Goal: Task Accomplishment & Management: Use online tool/utility

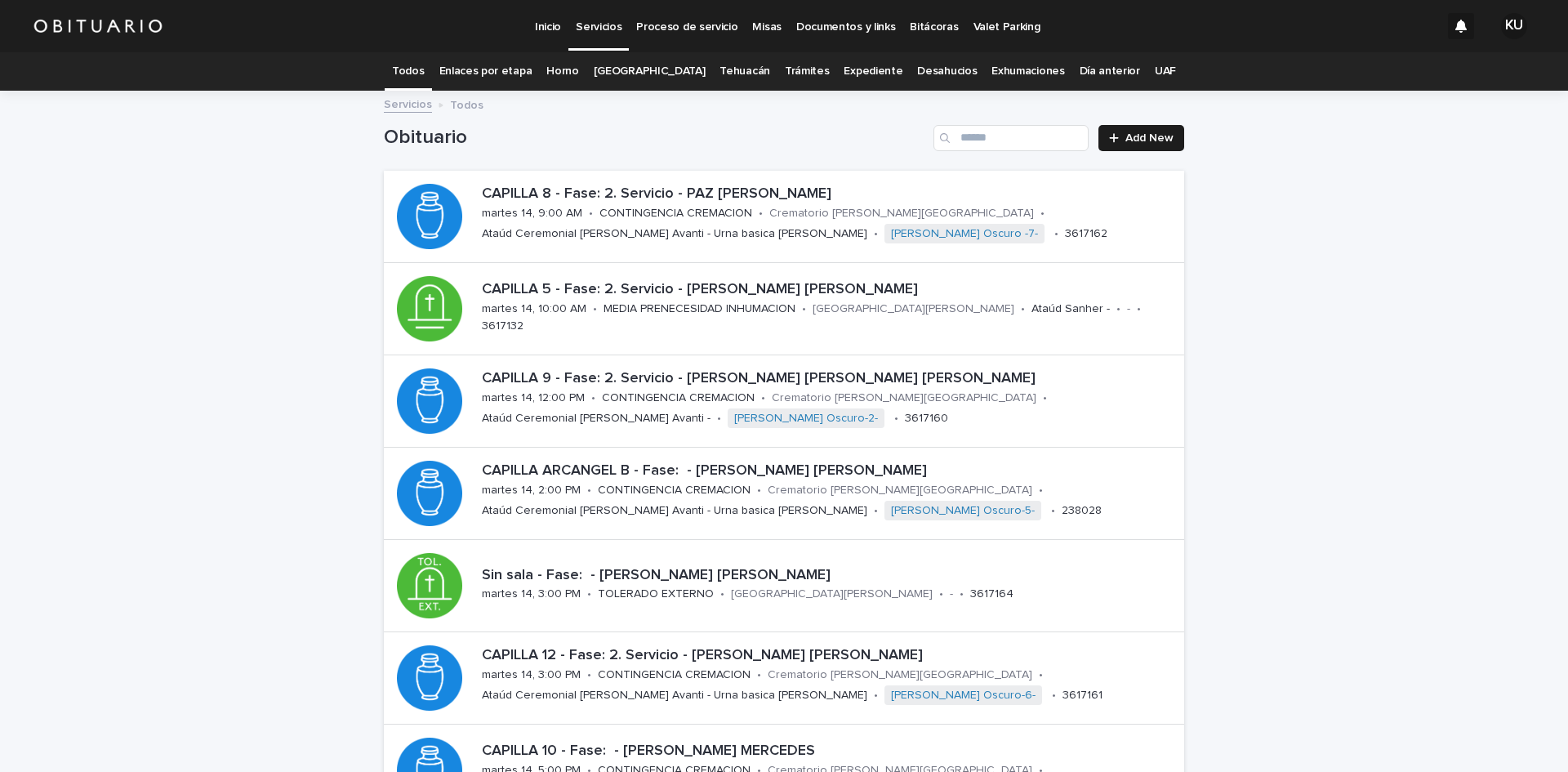
click at [599, 31] on p "Servicios" at bounding box center [599, 17] width 46 height 34
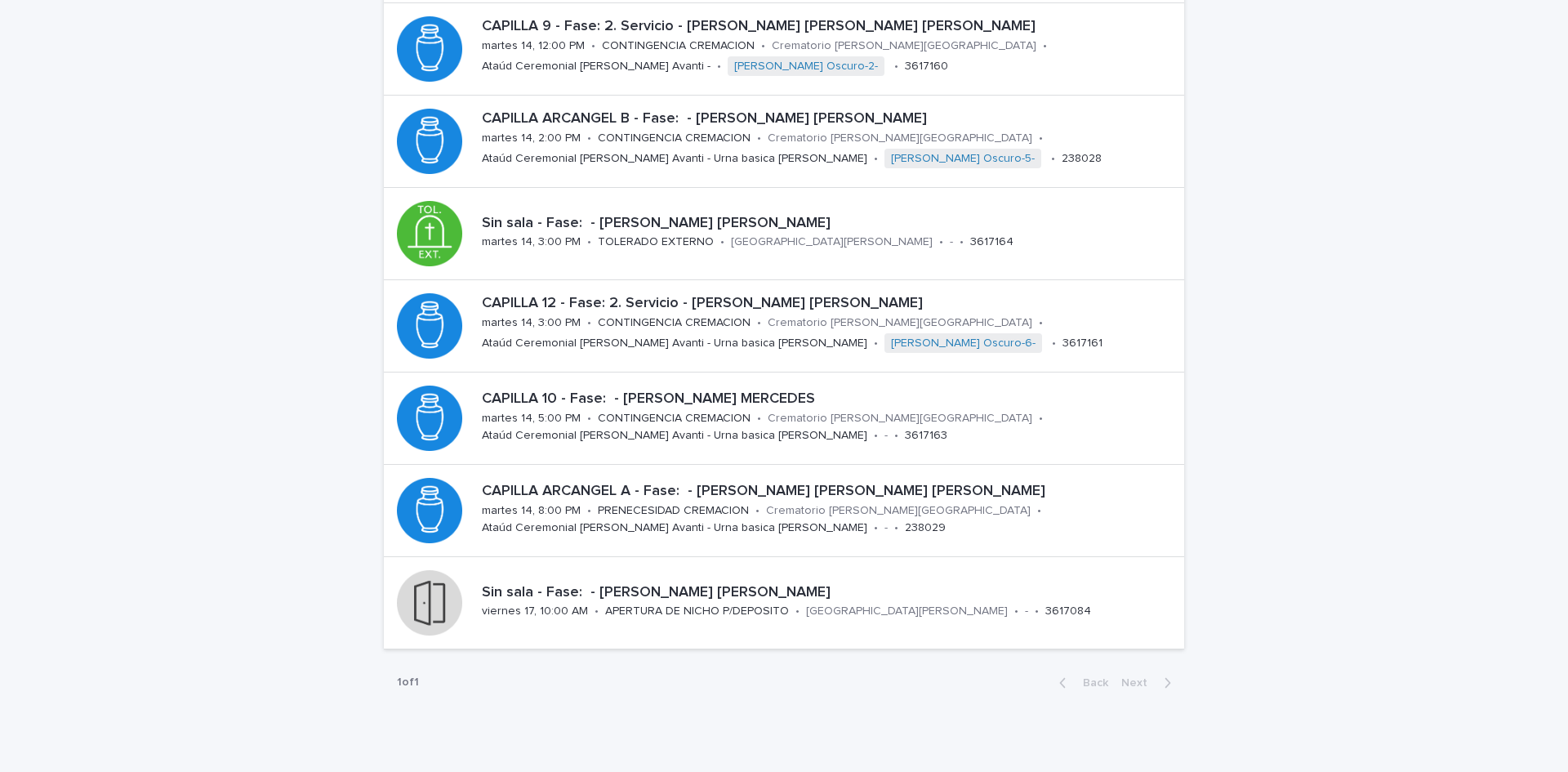
scroll to position [361, 0]
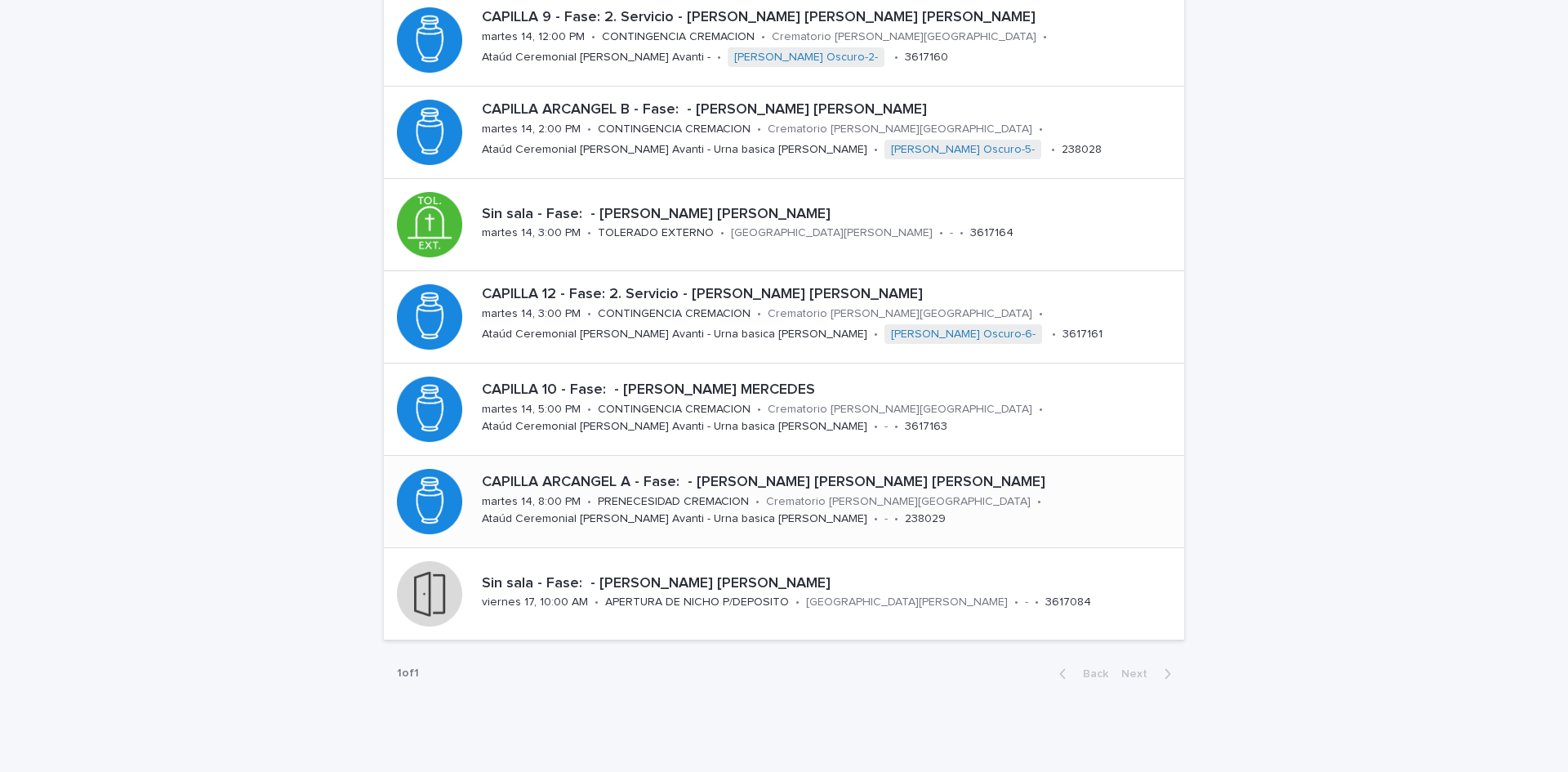
click at [890, 505] on p "Crematorio [PERSON_NAME][GEOGRAPHIC_DATA]" at bounding box center [899, 502] width 265 height 14
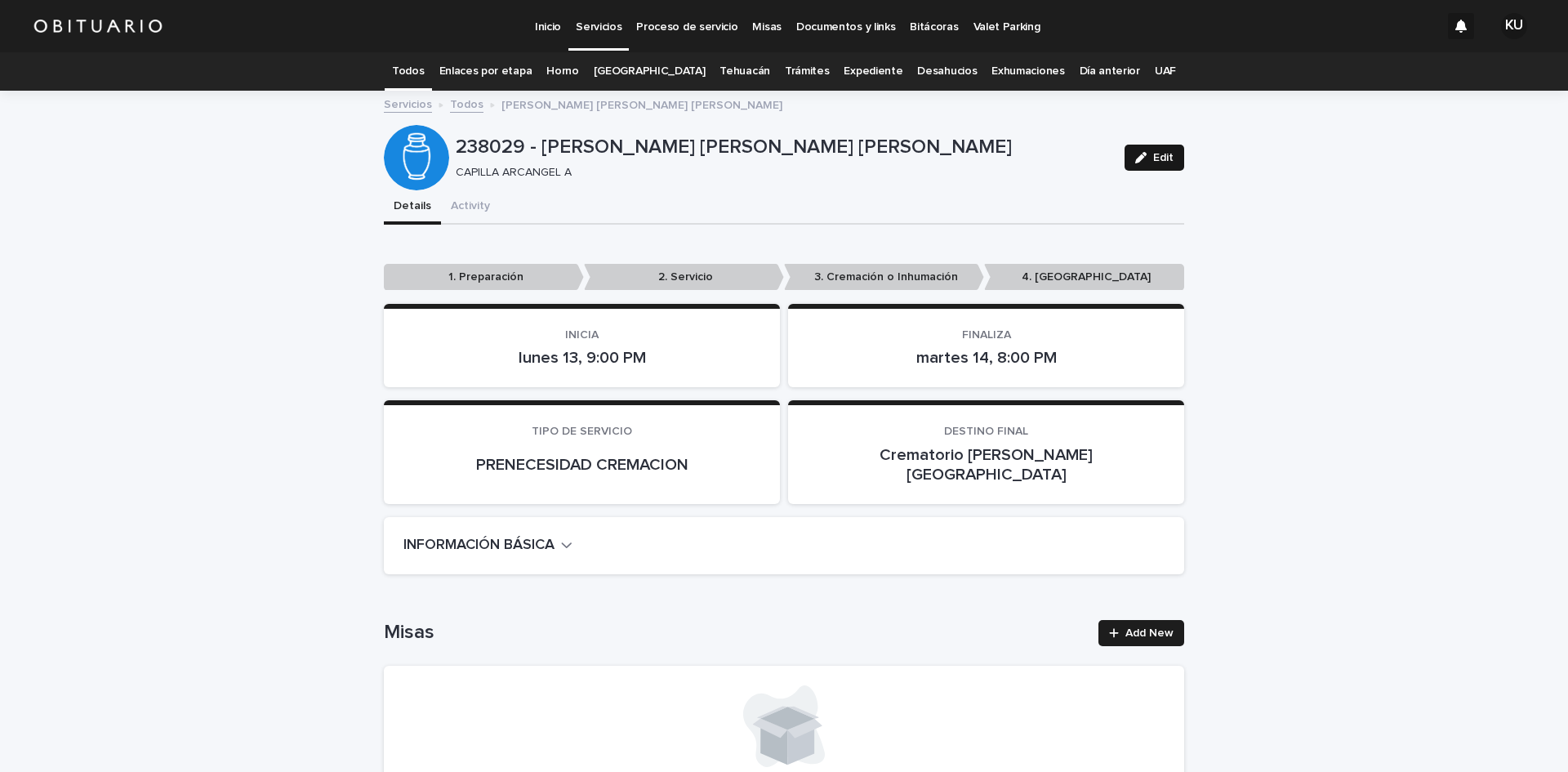
click at [1169, 156] on button "Edit" at bounding box center [1154, 157] width 59 height 26
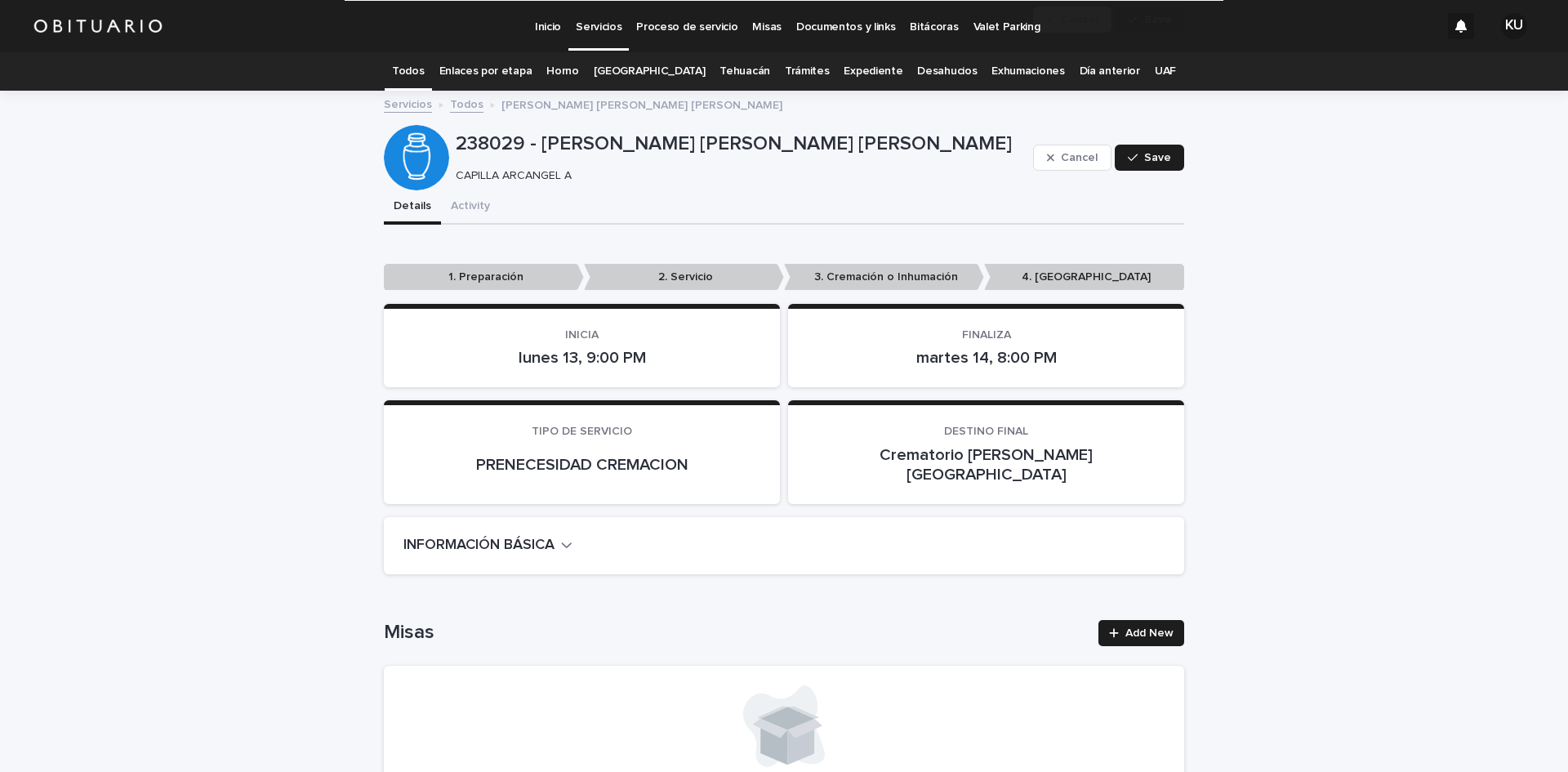
scroll to position [733, 0]
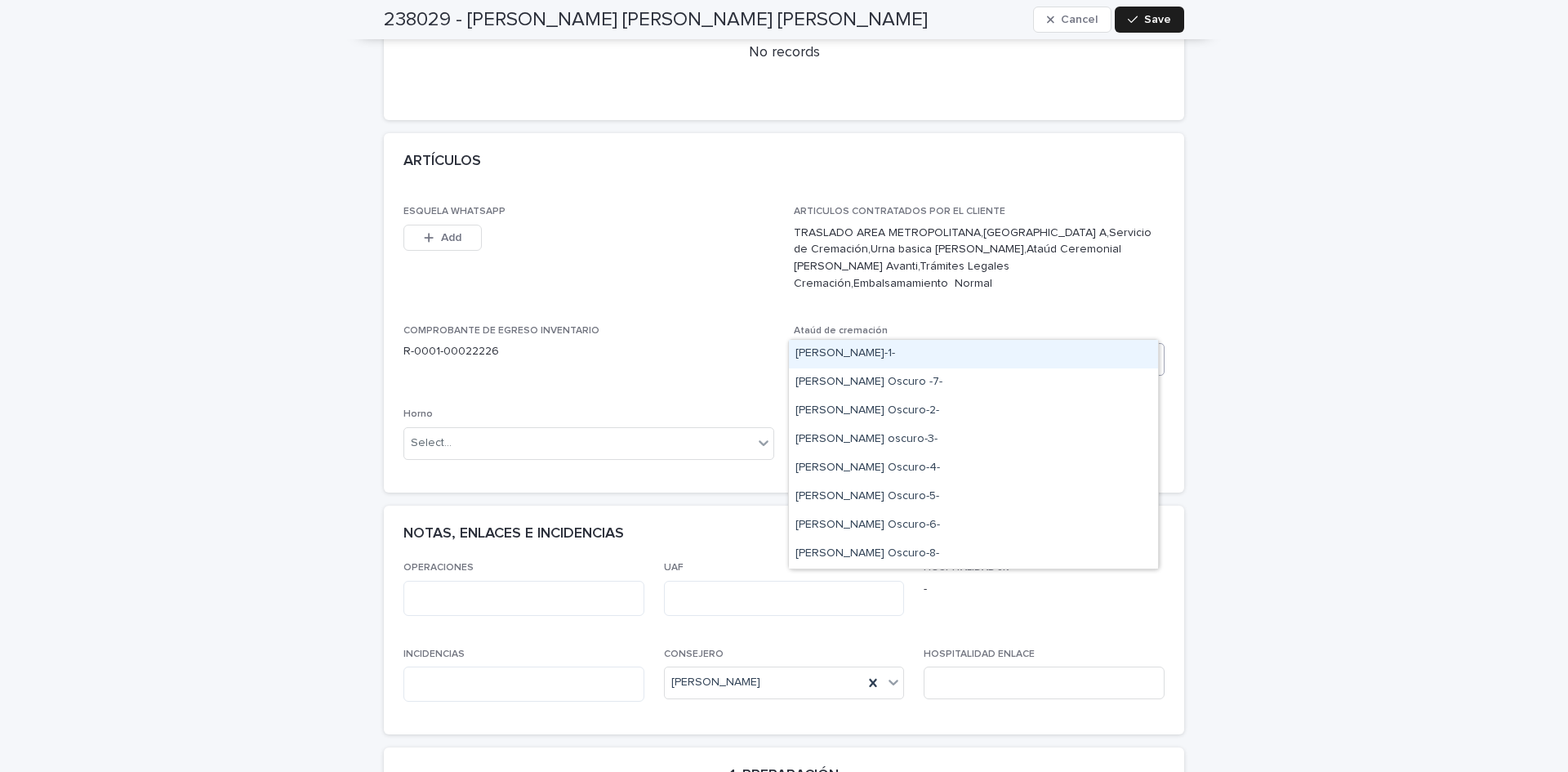
click at [1069, 346] on div "Select..." at bounding box center [968, 360] width 349 height 27
drag, startPoint x: 1033, startPoint y: 394, endPoint x: 962, endPoint y: 473, distance: 106.2
click at [962, 473] on div "[PERSON_NAME] Oscuro-4-" at bounding box center [973, 469] width 369 height 29
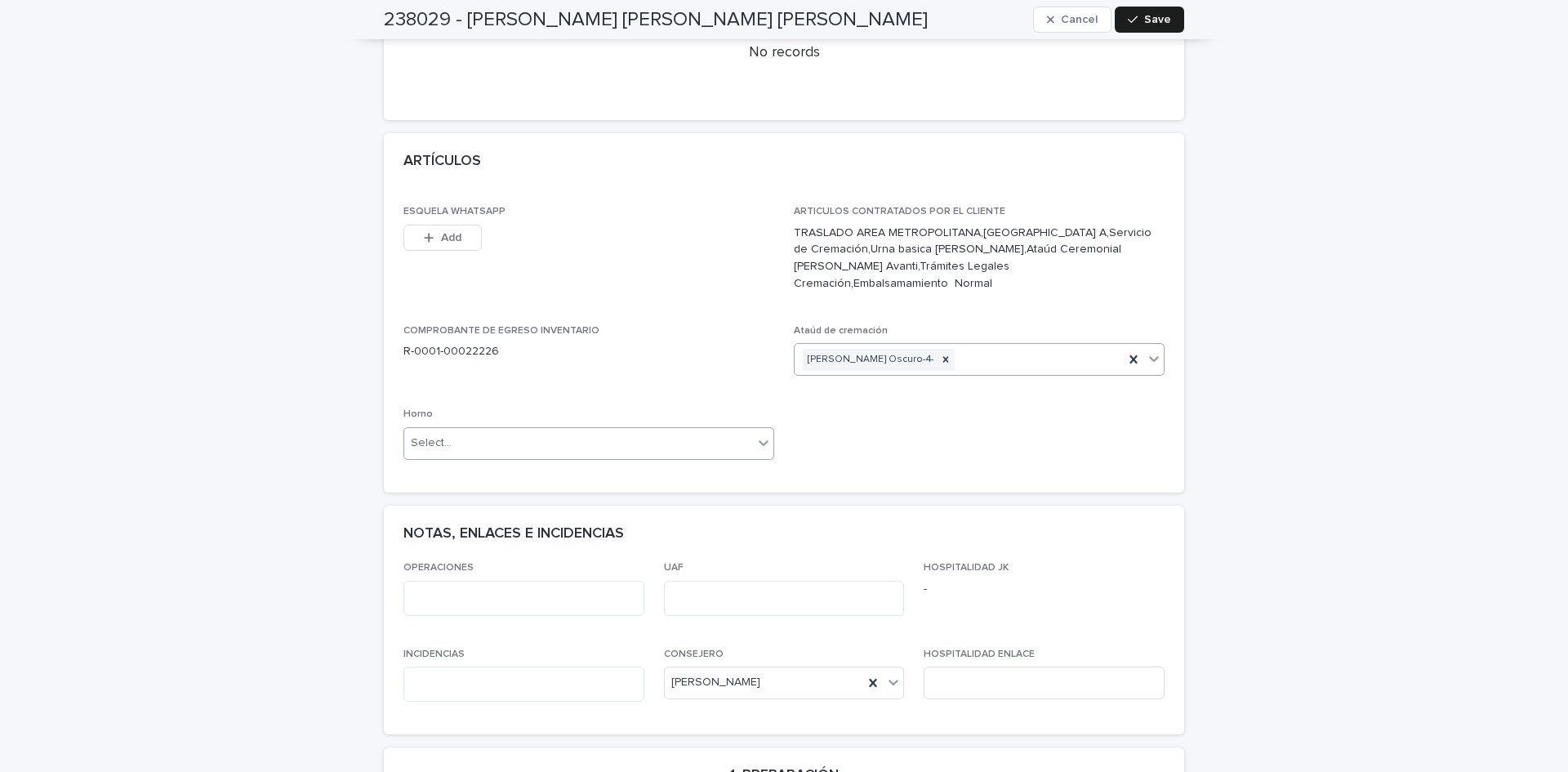
click at [522, 430] on div "Select..." at bounding box center [578, 444] width 349 height 27
click at [473, 466] on div "Horno B" at bounding box center [583, 467] width 369 height 29
click at [1158, 21] on span "Save" at bounding box center [1158, 19] width 27 height 11
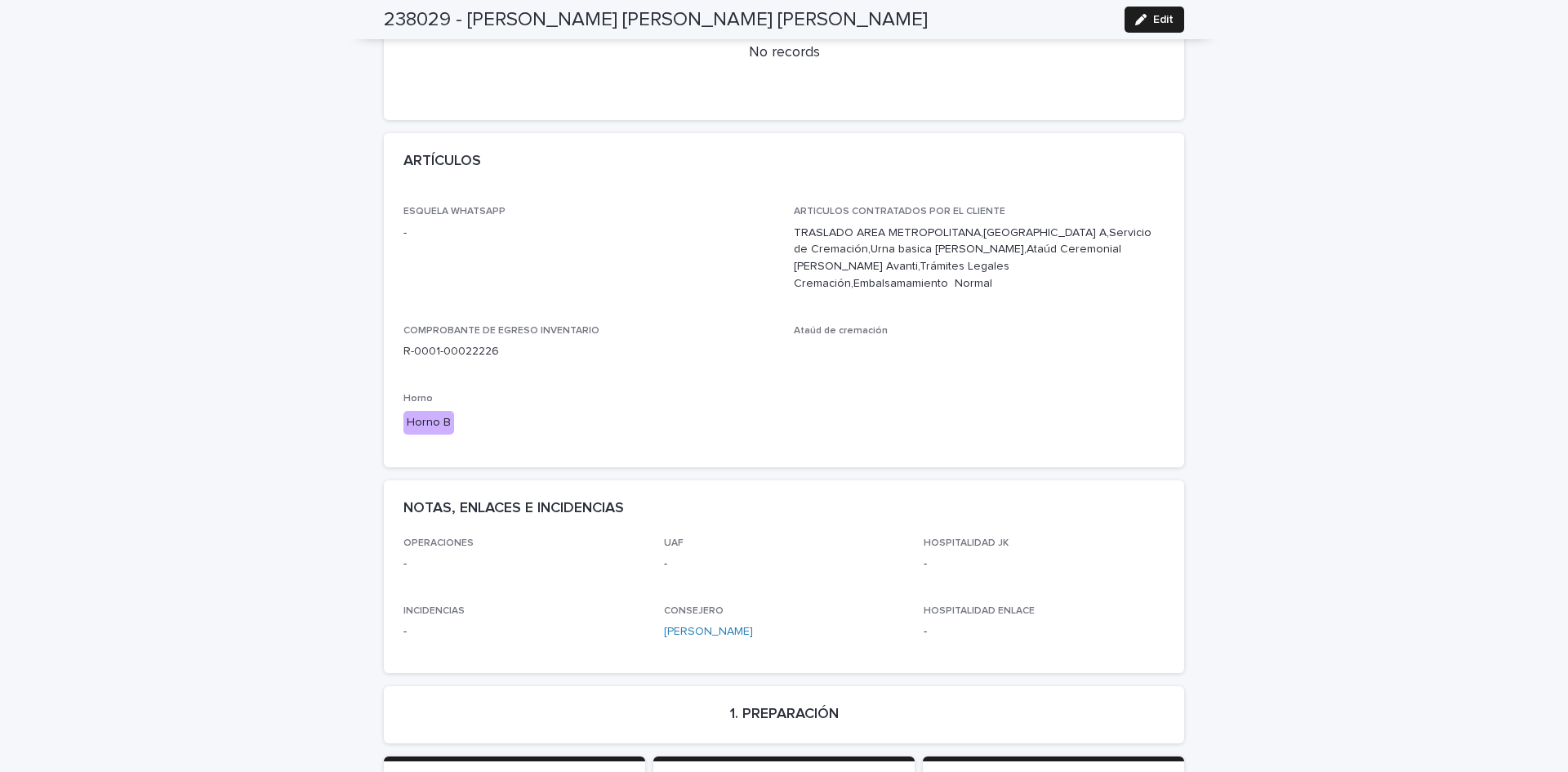
scroll to position [0, 0]
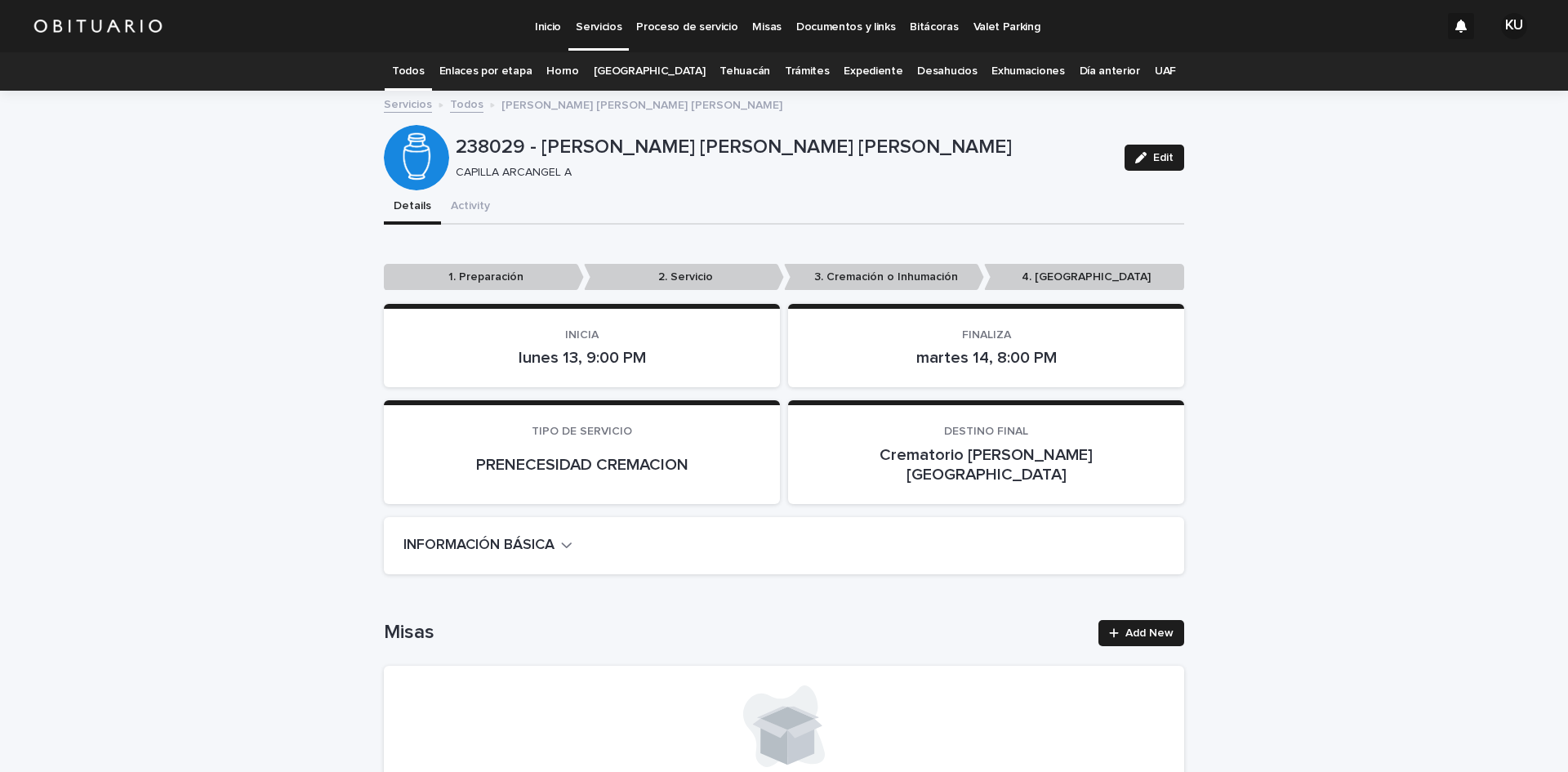
click at [597, 29] on p "Servicios" at bounding box center [599, 17] width 46 height 34
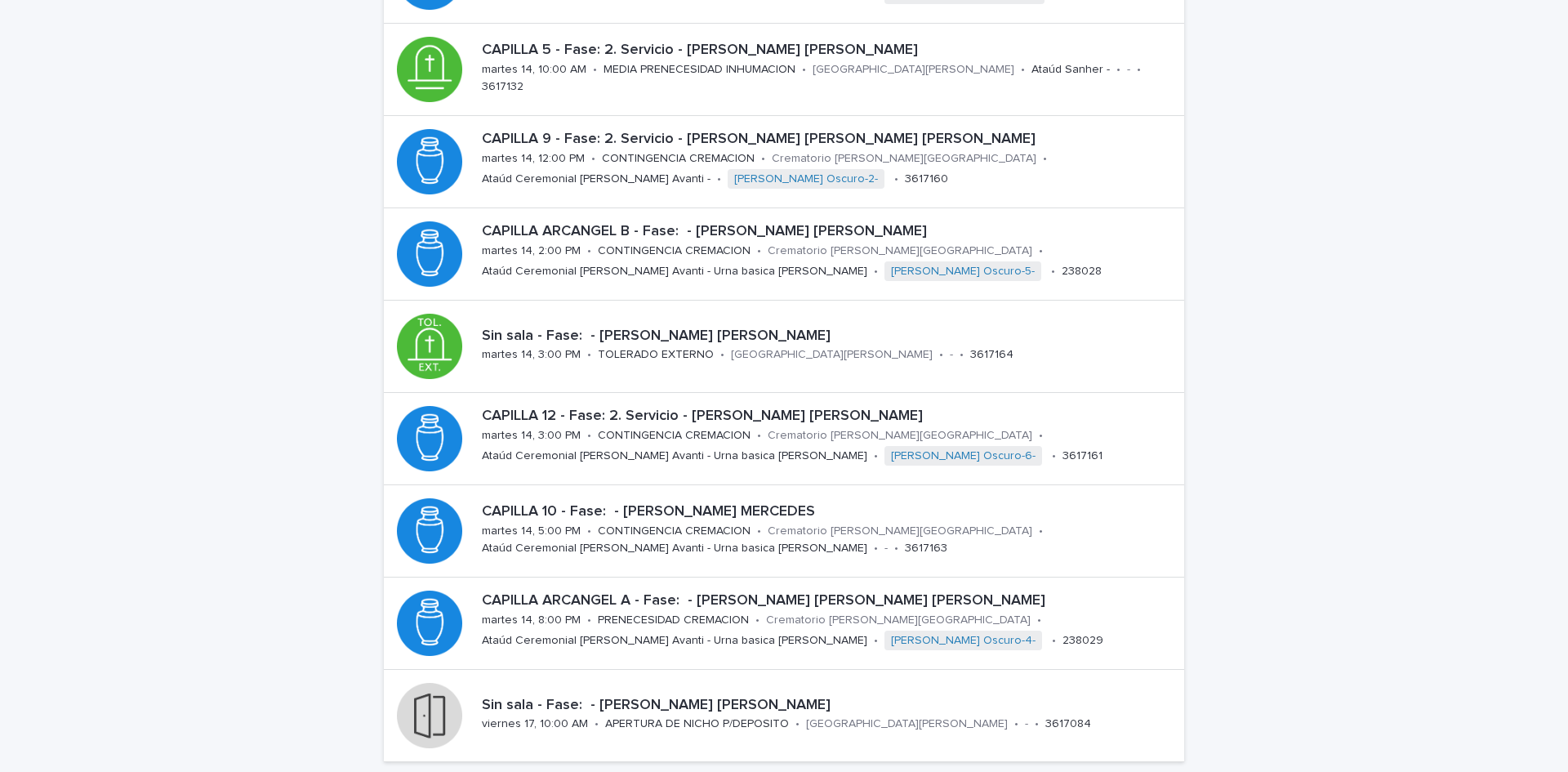
scroll to position [278, 0]
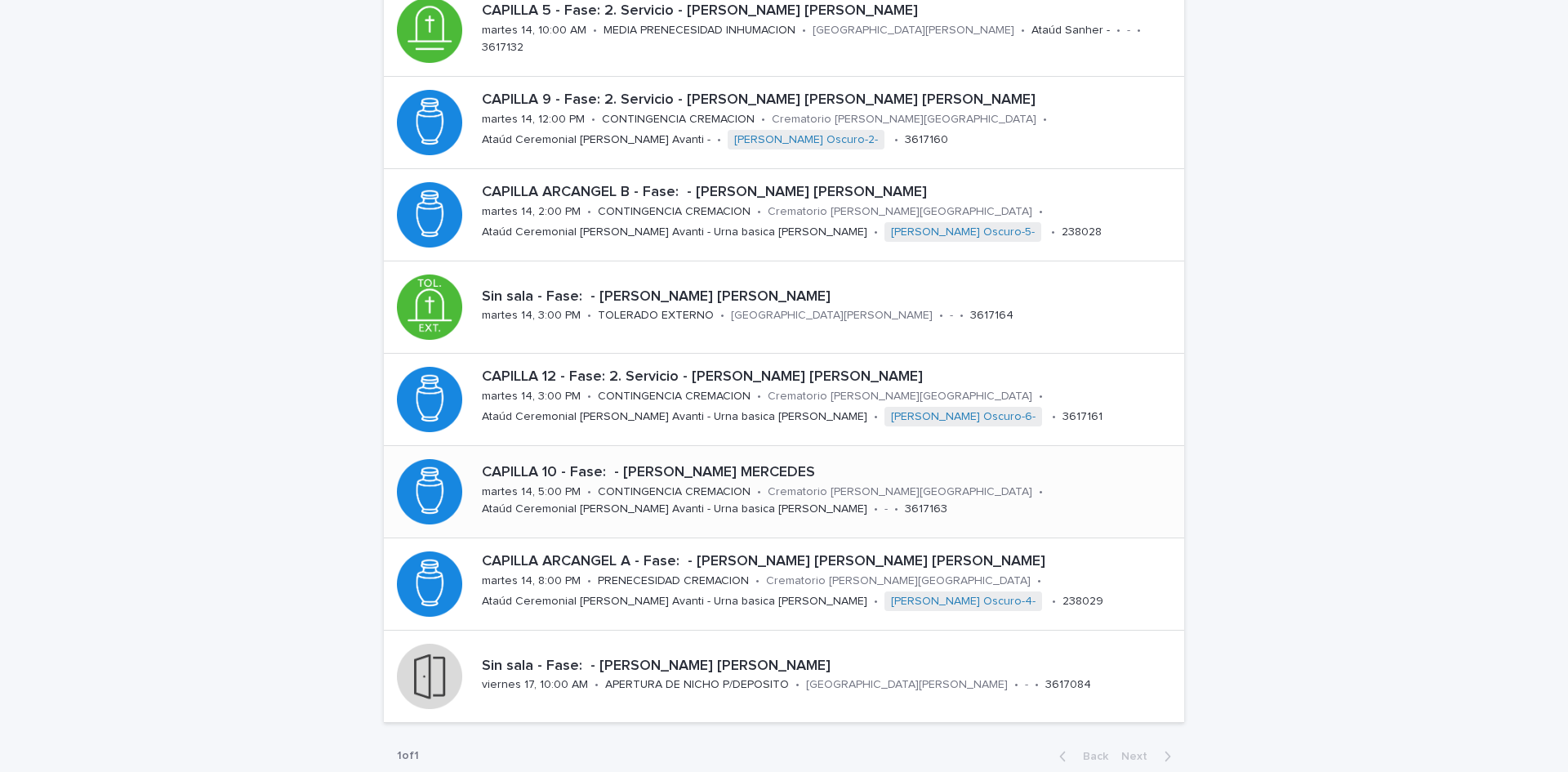
click at [1018, 493] on div "CAPILLA 10 - Fase: - [PERSON_NAME] [PERSON_NAME] 14, 5:00 PM • CONTINGENCIA CRE…" at bounding box center [830, 491] width 709 height 68
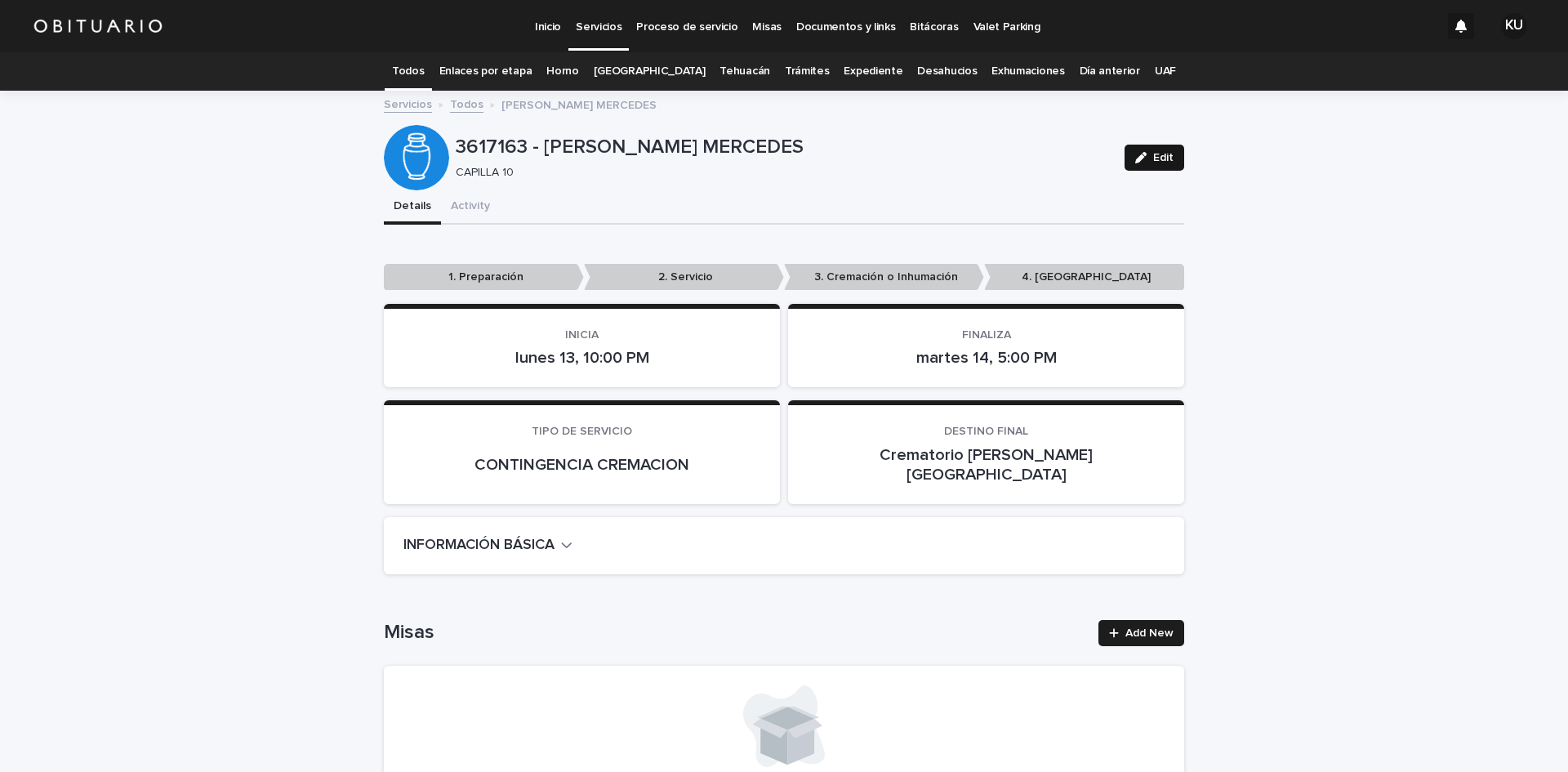
click at [1171, 158] on button "Edit" at bounding box center [1154, 157] width 59 height 26
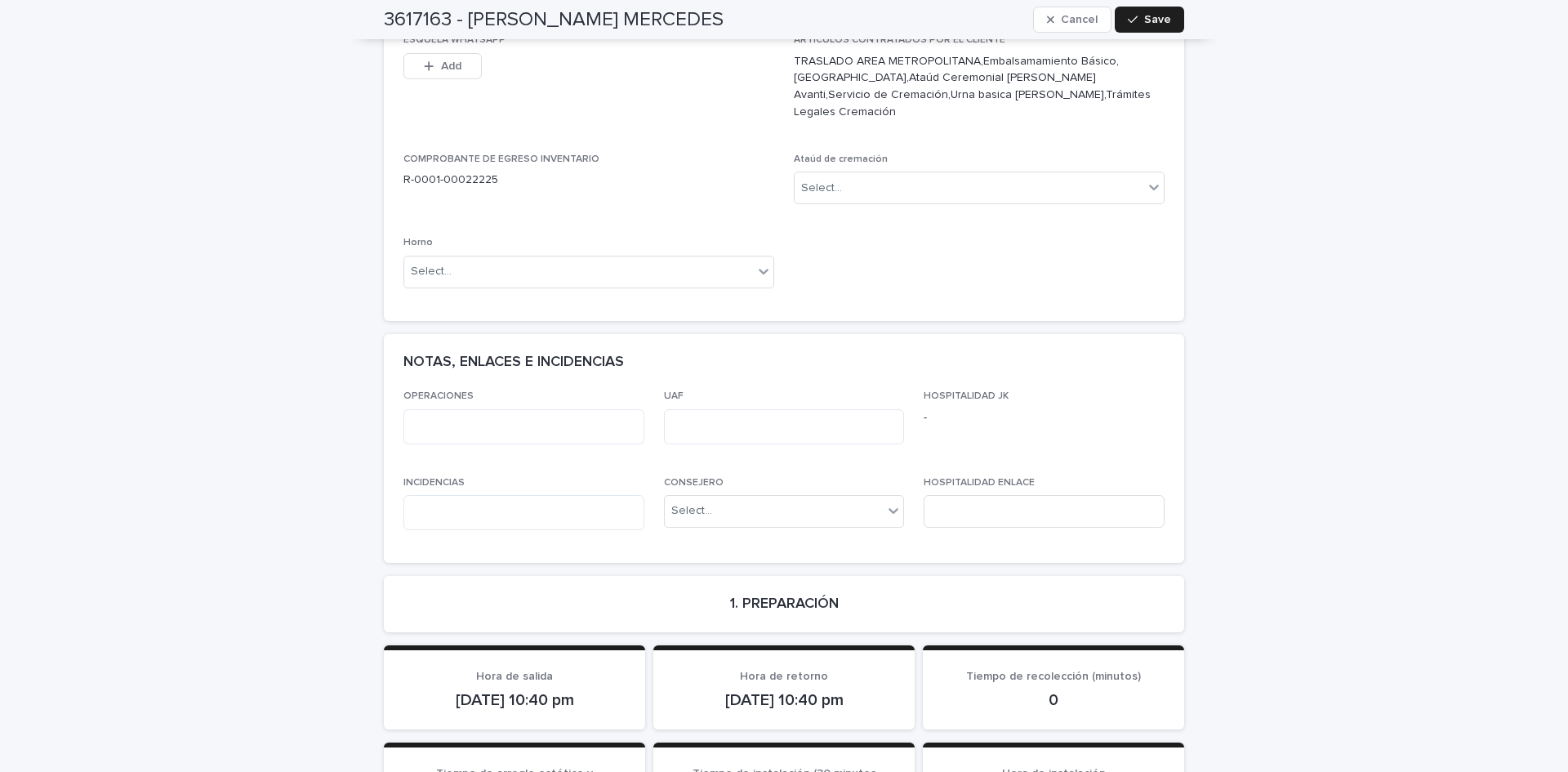
scroll to position [936, 0]
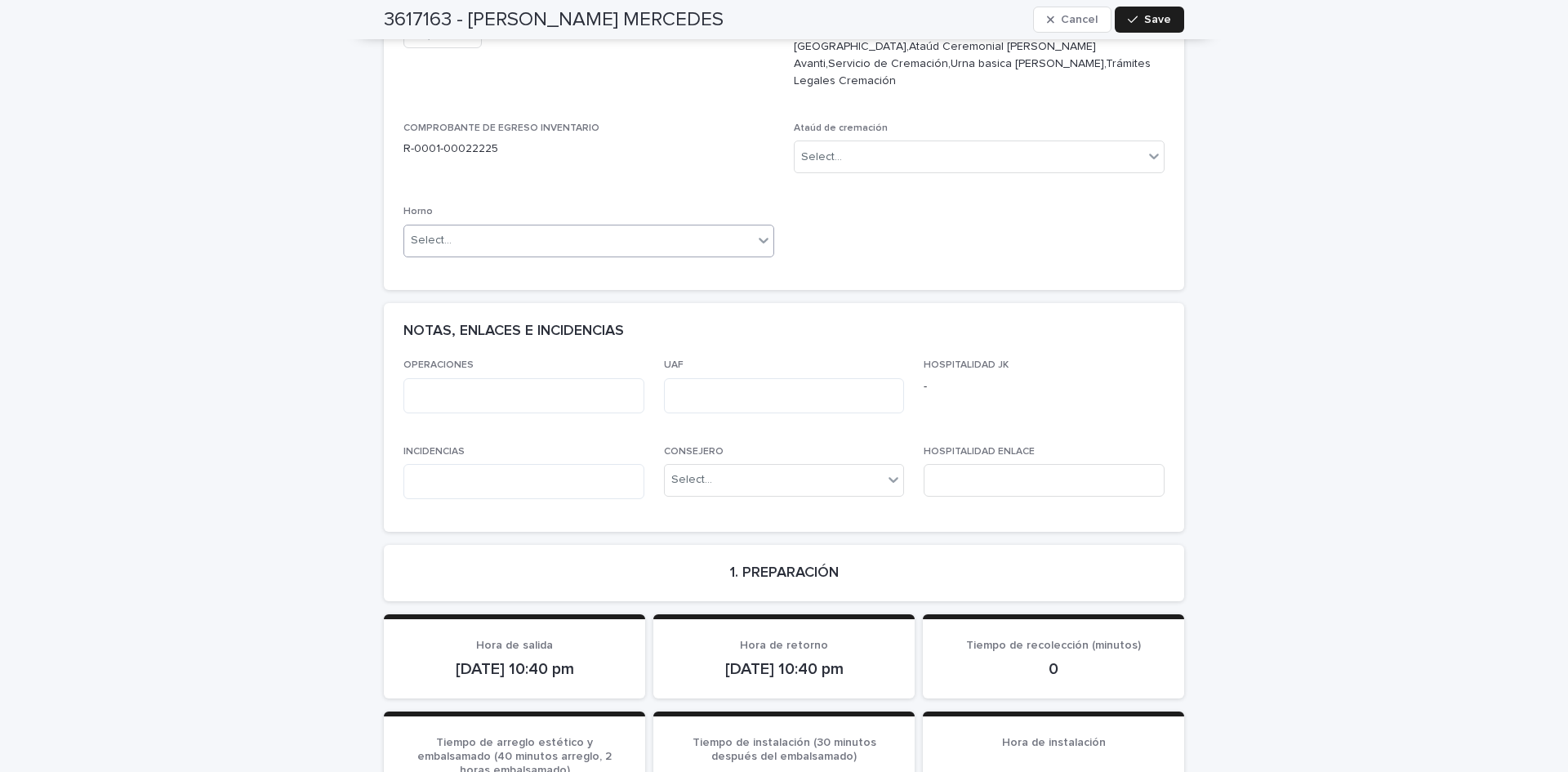
click at [740, 227] on div "Select..." at bounding box center [578, 241] width 349 height 27
click at [653, 238] on div "Horno A" at bounding box center [583, 236] width 369 height 29
click at [1164, 20] on span "Save" at bounding box center [1158, 19] width 27 height 11
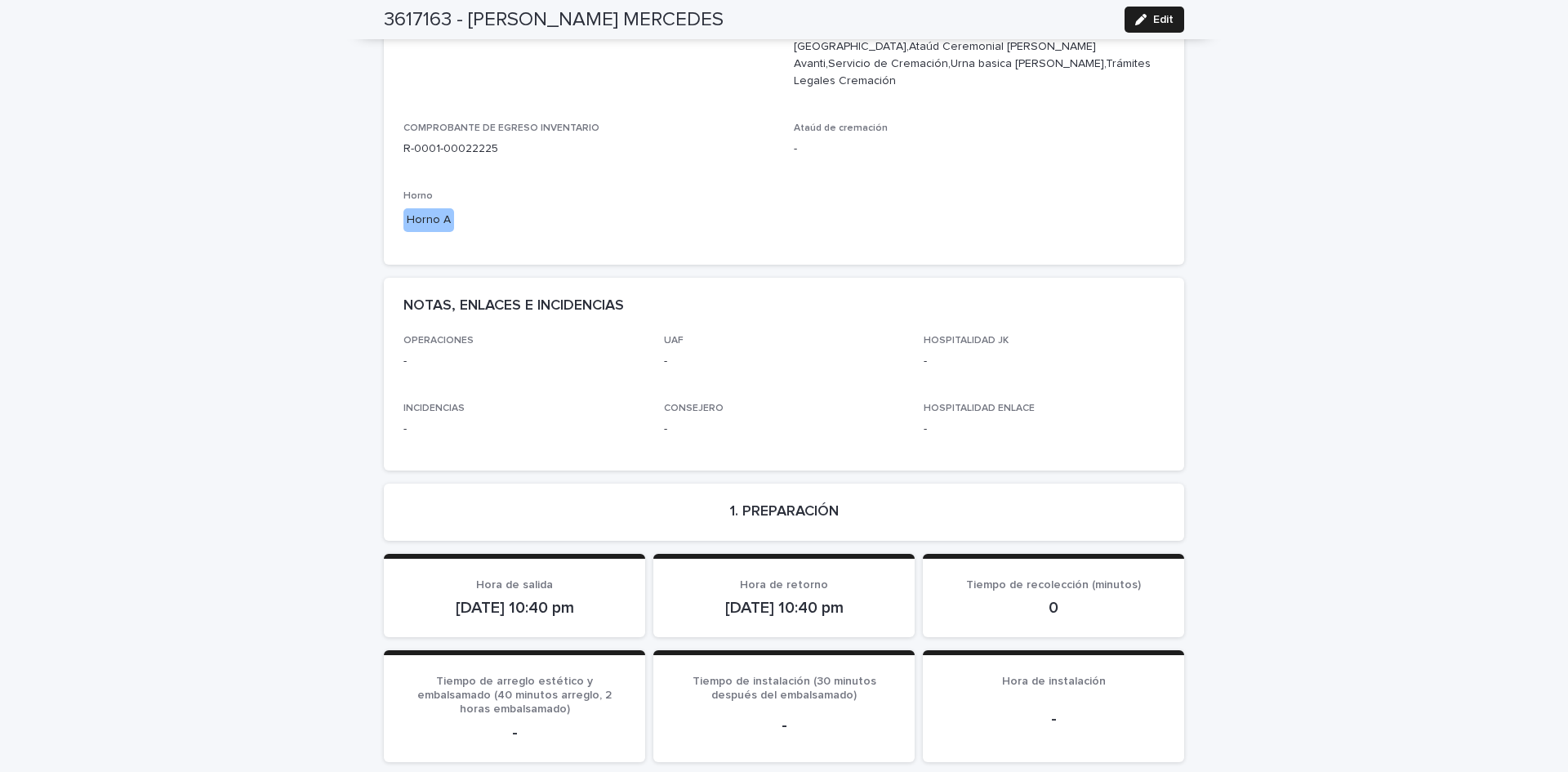
scroll to position [0, 0]
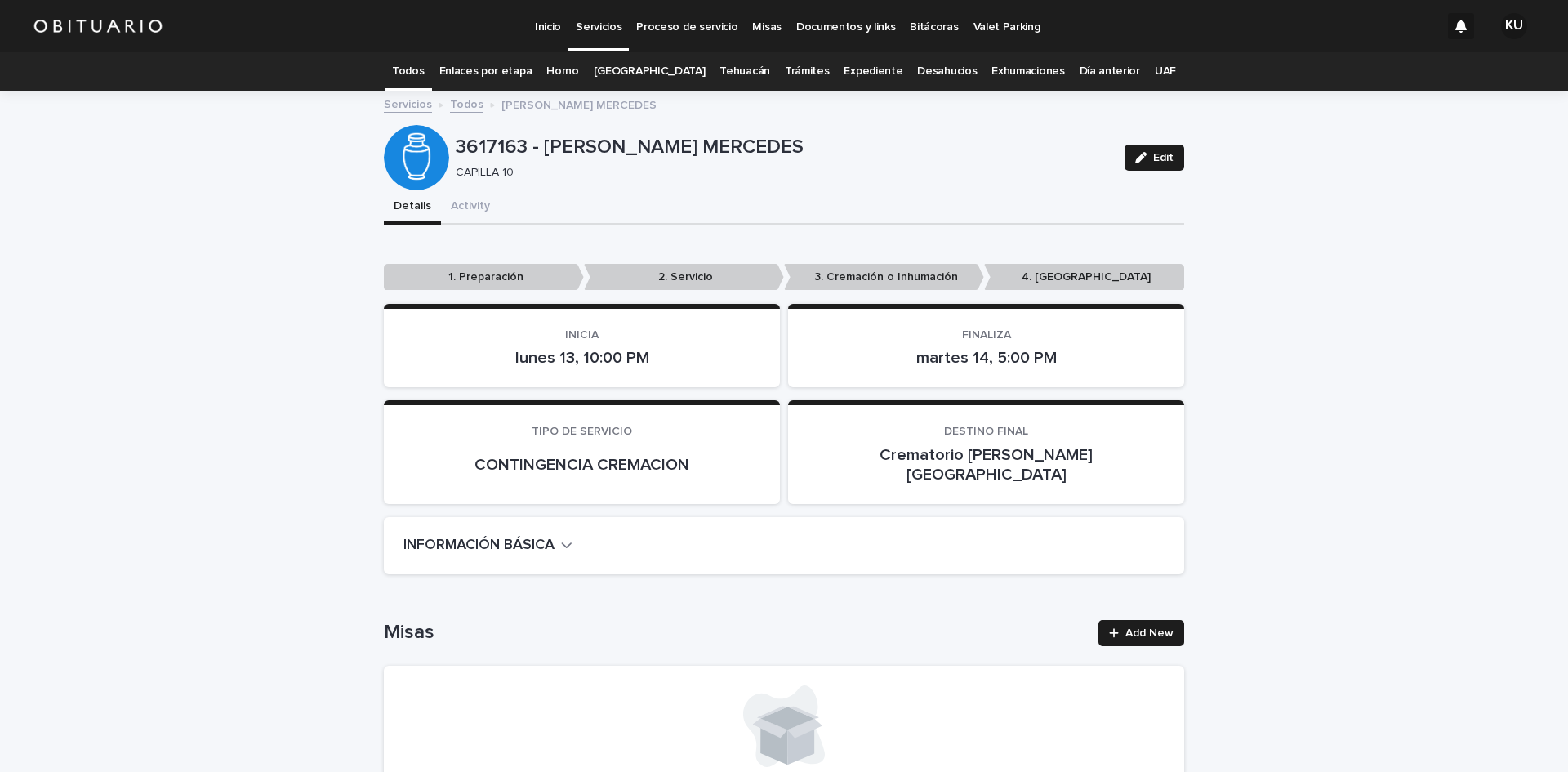
click at [588, 21] on p "Servicios" at bounding box center [599, 17] width 46 height 34
